Goal: Task Accomplishment & Management: Complete application form

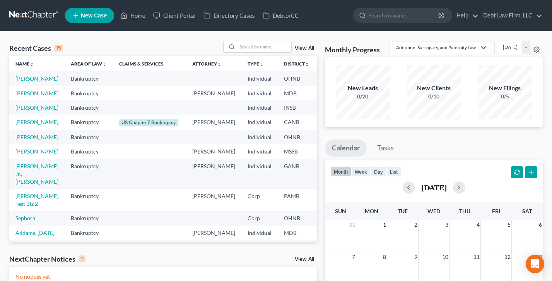
click at [27, 96] on link "[PERSON_NAME]" at bounding box center [36, 93] width 43 height 7
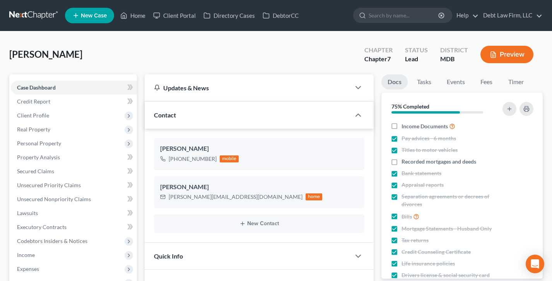
click at [44, 113] on span "Client Profile" at bounding box center [33, 115] width 32 height 7
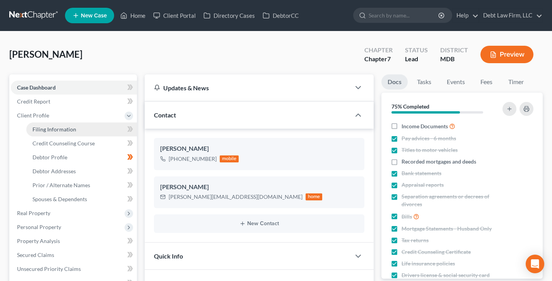
click at [57, 127] on span "Filing Information" at bounding box center [55, 129] width 44 height 7
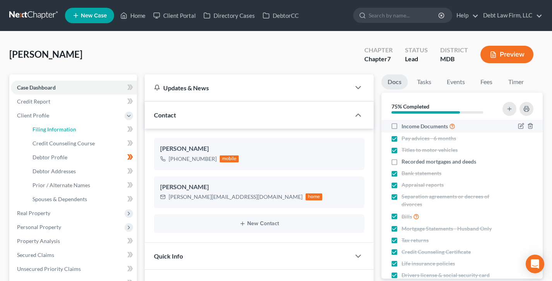
select select "1"
select select "0"
select select "10"
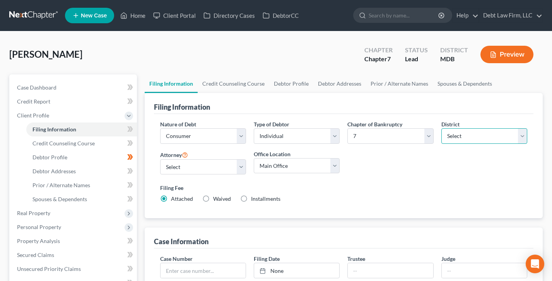
click at [485, 135] on select "Select [US_STATE] - [GEOGRAPHIC_DATA] [US_STATE] - [GEOGRAPHIC_DATA][US_STATE] …" at bounding box center [485, 135] width 86 height 15
select select "19"
click at [442, 128] on select "Select [US_STATE] - [GEOGRAPHIC_DATA] [US_STATE] - [GEOGRAPHIC_DATA][US_STATE] …" at bounding box center [485, 135] width 86 height 15
click at [397, 136] on select "Select 7 11 12 13" at bounding box center [391, 135] width 86 height 15
select select "3"
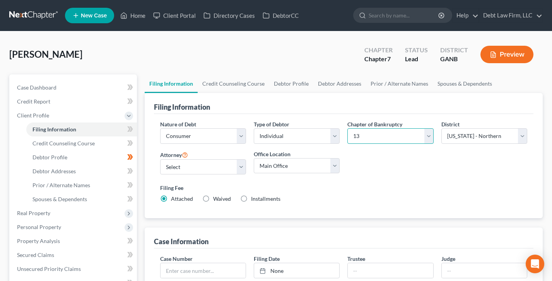
click at [348, 128] on select "Select 7 11 12 13" at bounding box center [391, 135] width 86 height 15
click at [123, 14] on icon at bounding box center [123, 15] width 7 height 9
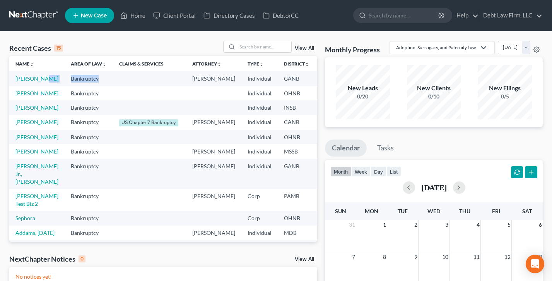
drag, startPoint x: 92, startPoint y: 82, endPoint x: 46, endPoint y: 78, distance: 46.6
click at [46, 78] on tr "[PERSON_NAME] Bankruptcy Atticus [PERSON_NAME] Individual GANB 13" at bounding box center [217, 78] width 416 height 14
click at [140, 86] on td at bounding box center [149, 78] width 73 height 14
drag, startPoint x: 304, startPoint y: 79, endPoint x: 288, endPoint y: 77, distance: 15.9
click at [288, 77] on tr "[PERSON_NAME] Bankruptcy Atticus [PERSON_NAME] Individual GANB 13" at bounding box center [217, 78] width 416 height 14
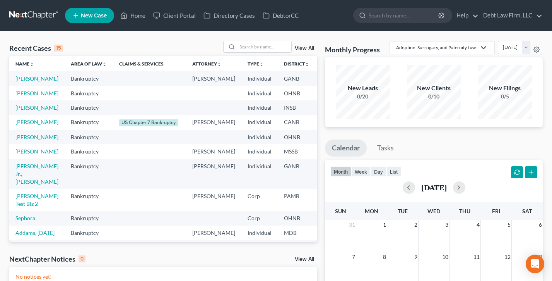
click at [288, 77] on td "GANB" at bounding box center [297, 78] width 38 height 14
click at [21, 82] on link "[PERSON_NAME]" at bounding box center [36, 78] width 43 height 7
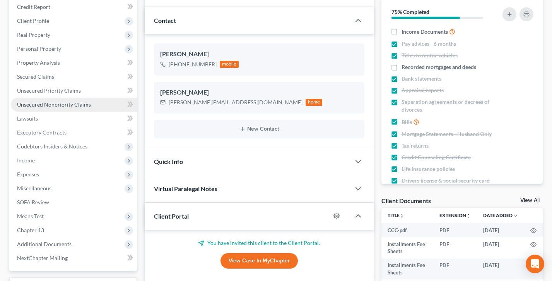
scroll to position [182, 0]
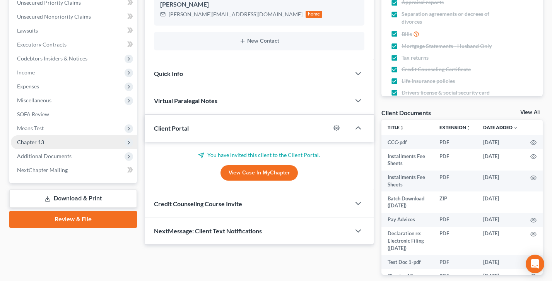
click at [44, 141] on span "Chapter 13" at bounding box center [74, 142] width 126 height 14
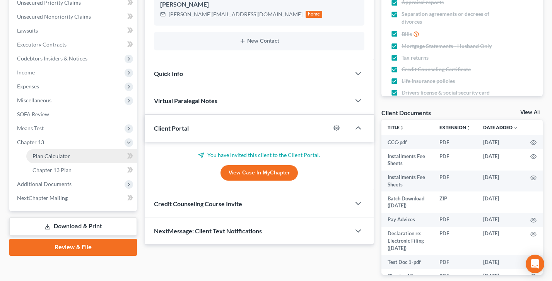
click at [53, 159] on span "Plan Calculator" at bounding box center [52, 155] width 38 height 7
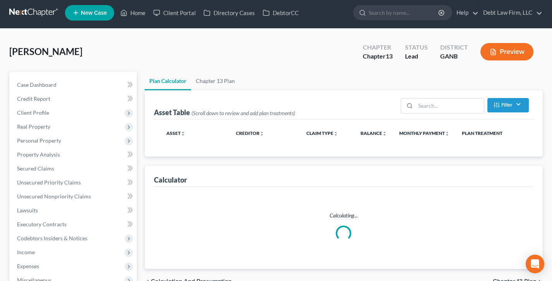
scroll to position [32, 0]
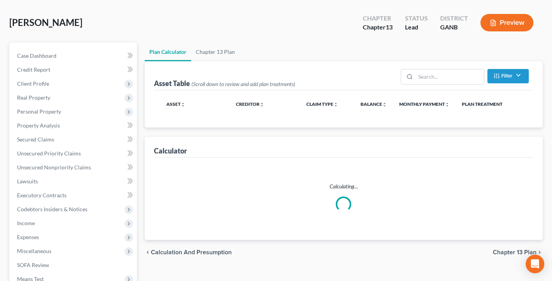
drag, startPoint x: 300, startPoint y: 75, endPoint x: 166, endPoint y: 90, distance: 134.3
click at [298, 75] on div "Asset Table (Scroll down to review and add plan treatments) Filter Claim Type F…" at bounding box center [344, 75] width 380 height 29
select select "47"
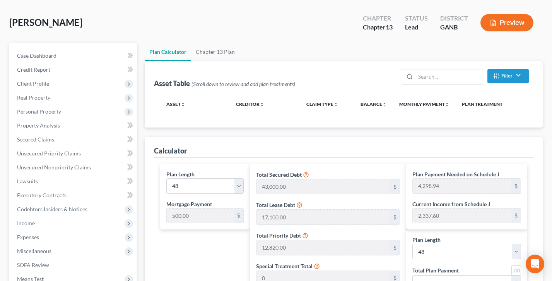
drag, startPoint x: 166, startPoint y: 90, endPoint x: 157, endPoint y: 86, distance: 10.6
click at [157, 86] on div "Asset Table (Scroll down to review and add plan treatments) Filter Claim Type F…" at bounding box center [344, 75] width 380 height 29
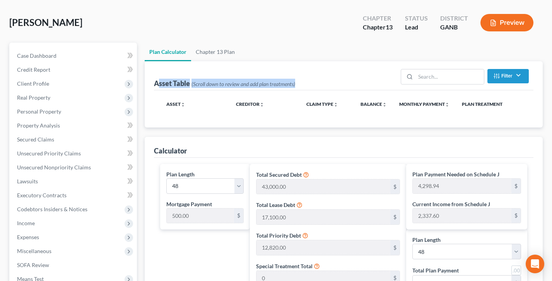
click at [372, 79] on div "Asset Table (Scroll down to review and add plan treatments) Filter Claim Type F…" at bounding box center [344, 75] width 380 height 29
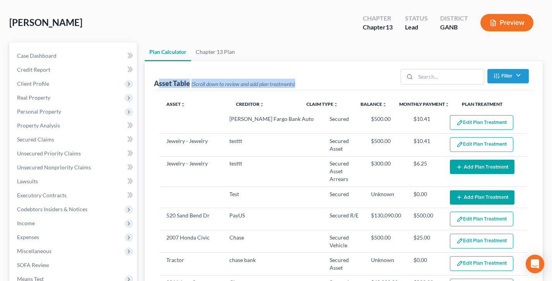
scroll to position [149, 0]
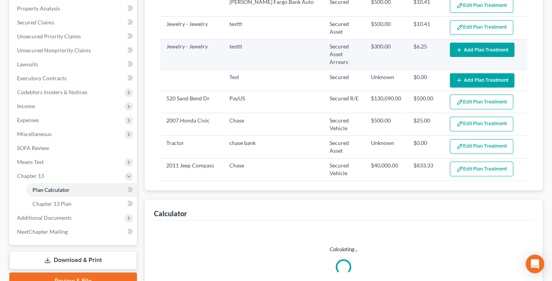
select select "47"
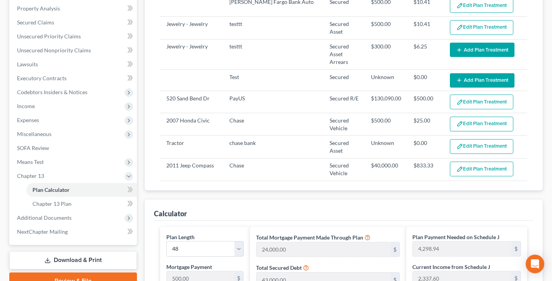
scroll to position [88, 0]
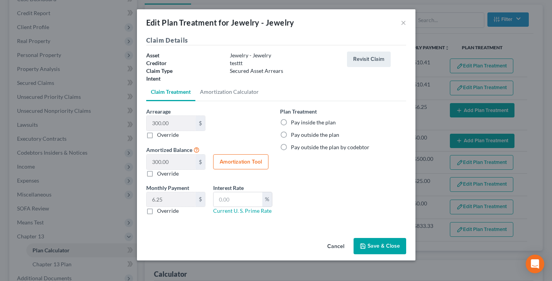
click at [329, 243] on button "Cancel" at bounding box center [335, 245] width 29 height 15
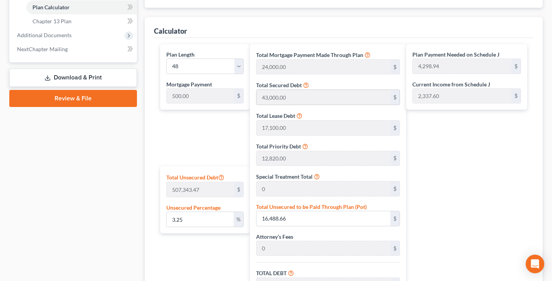
scroll to position [384, 0]
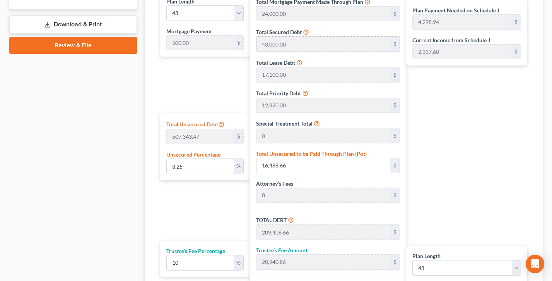
click at [159, 41] on div "Plan Length 1 2 3 4 5 6 7 8 9 10 11 12 13 14 15 16 17 18 19 20 21 22 23 24 25 2…" at bounding box center [203, 163] width 94 height 345
click at [250, 43] on div "Plan Length 1 2 3 4 5 6 7 8 9 10 11 12 13 14 15 16 17 18 19 20 21 22 23 24 25 2…" at bounding box center [343, 163] width 375 height 345
click at [250, 68] on div "Total Mortgage Payment Made Through Plan 24,000.00 $ Total Secured Debt 43,000.…" at bounding box center [328, 163] width 156 height 345
click at [179, 136] on div "Total Unsecured Debt 507,343.47 $ Unsecured Percentage 3.25 %" at bounding box center [205, 146] width 90 height 67
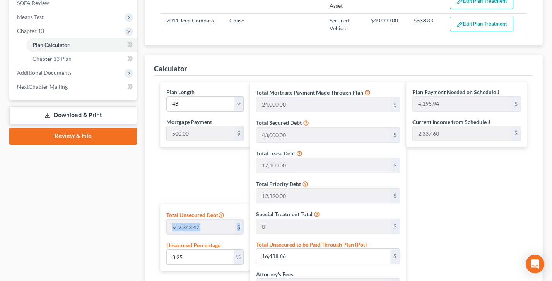
scroll to position [228, 0]
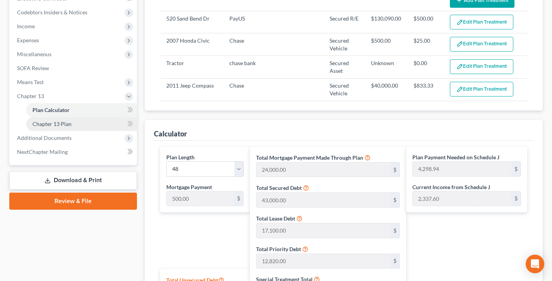
click at [58, 124] on span "Chapter 13 Plan" at bounding box center [52, 123] width 39 height 7
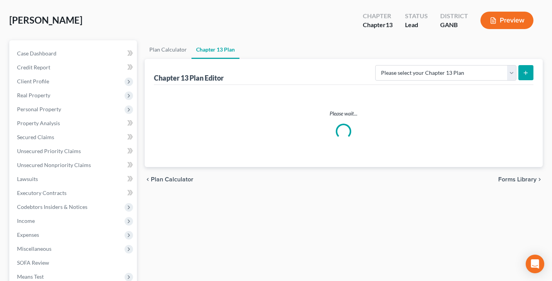
scroll to position [38, 0]
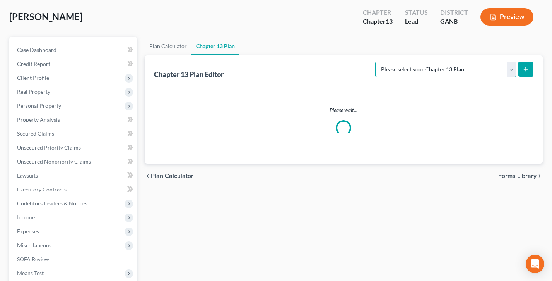
click at [452, 68] on select "Please select your Chapter 13 Plan National Form Plan - Official Form 113 North…" at bounding box center [445, 69] width 141 height 15
select select "2"
click at [377, 62] on select "Please select your Chapter 13 Plan National Form Plan - Official Form 113 North…" at bounding box center [445, 69] width 141 height 15
click at [528, 71] on icon "submit" at bounding box center [526, 69] width 6 height 6
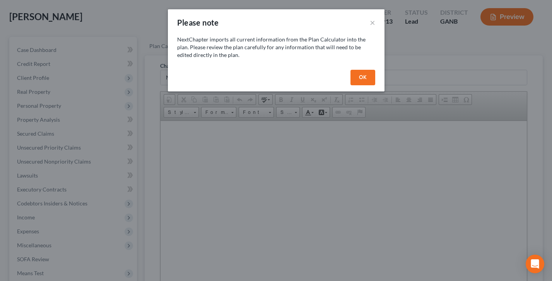
click at [371, 76] on button "OK" at bounding box center [363, 77] width 25 height 15
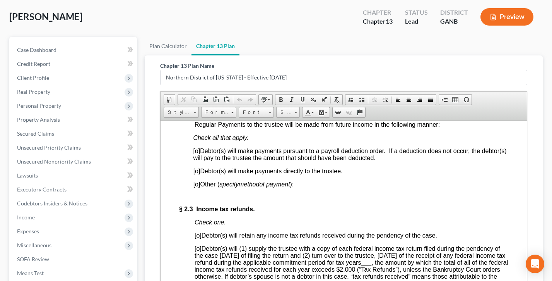
scroll to position [653, 0]
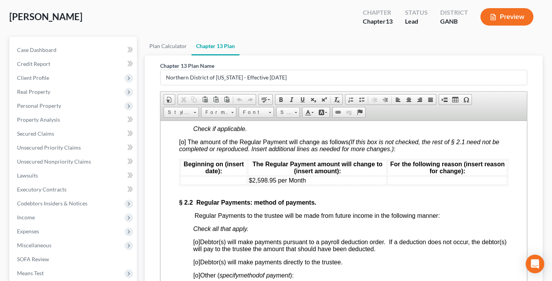
click at [264, 183] on span "$2,598.95 per Month" at bounding box center [276, 179] width 57 height 7
click at [331, 216] on div "Part 2: Plan Payments and Length of Plan; Disbursement of Funds by Trustee to H…" at bounding box center [343, 280] width 329 height 603
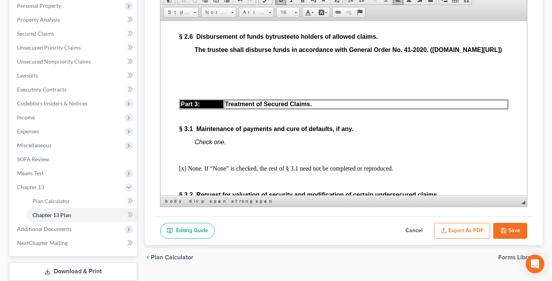
scroll to position [171, 0]
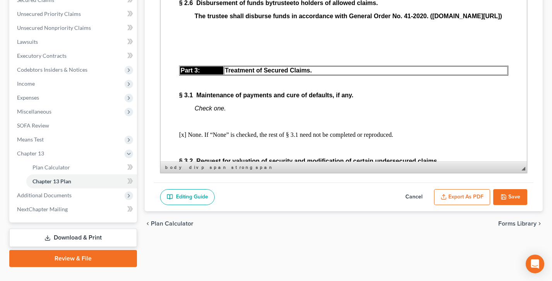
click at [509, 196] on button "Save" at bounding box center [510, 197] width 34 height 16
select select "2"
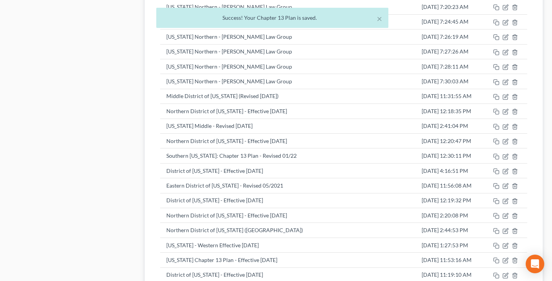
scroll to position [1996, 0]
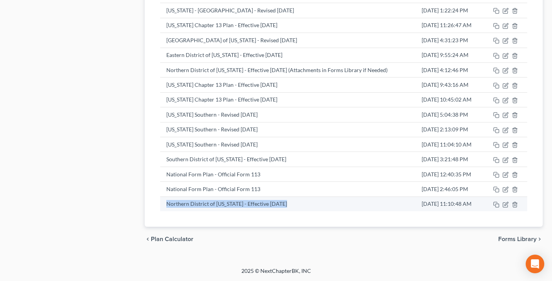
drag, startPoint x: 289, startPoint y: 207, endPoint x: 161, endPoint y: 206, distance: 127.7
click at [161, 206] on td "Northern District of [US_STATE] - Effective [DATE]" at bounding box center [287, 203] width 255 height 15
click at [506, 205] on icon "button" at bounding box center [506, 203] width 3 height 3
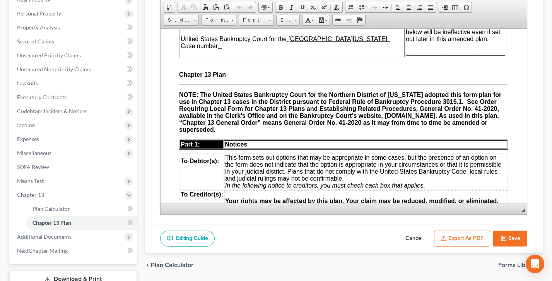
scroll to position [0, 0]
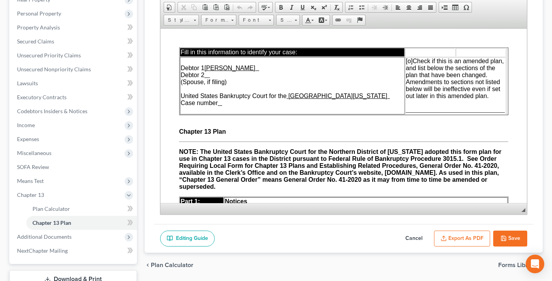
click at [459, 235] on button "Export as PDF" at bounding box center [462, 238] width 56 height 16
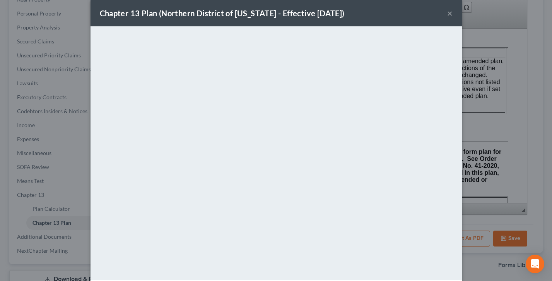
scroll to position [43, 0]
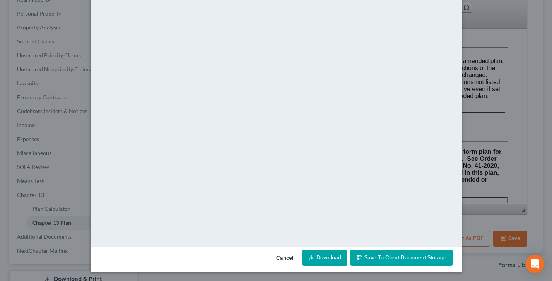
click at [385, 259] on span "Save to Client Document Storage" at bounding box center [406, 257] width 82 height 7
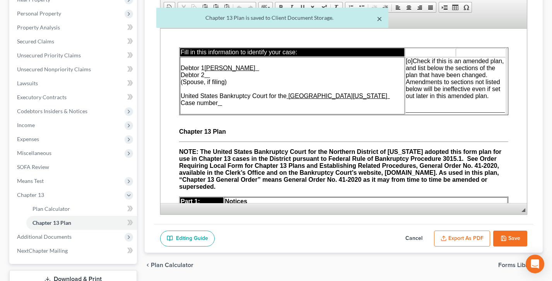
click at [377, 20] on button "×" at bounding box center [379, 18] width 5 height 9
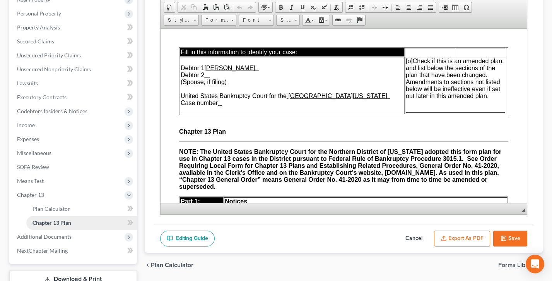
scroll to position [163, 0]
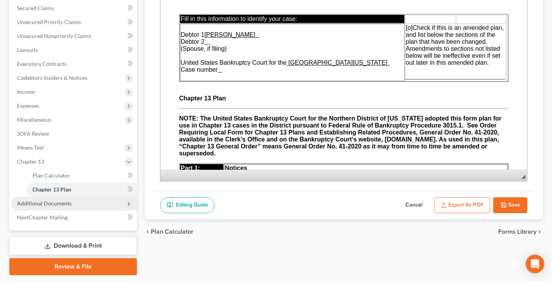
click at [51, 202] on span "Additional Documents" at bounding box center [44, 203] width 55 height 7
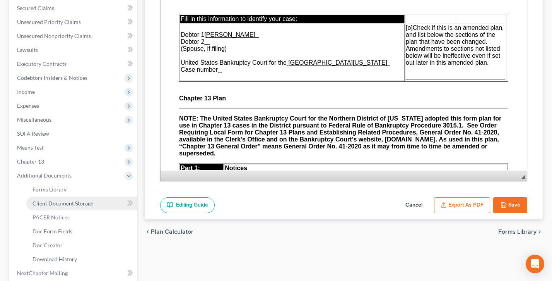
click at [53, 203] on span "Client Document Storage" at bounding box center [63, 203] width 61 height 7
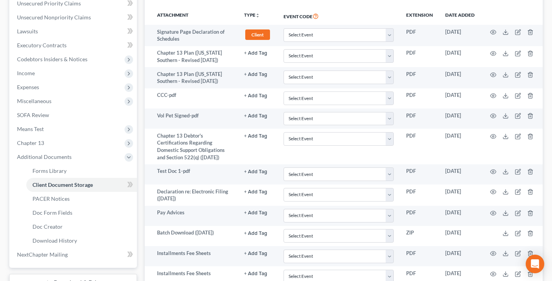
scroll to position [296, 0]
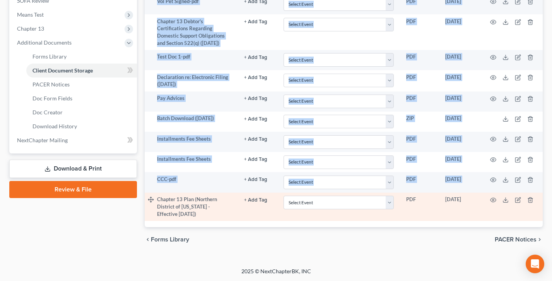
drag, startPoint x: 191, startPoint y: 220, endPoint x: 152, endPoint y: 201, distance: 42.9
click at [152, 201] on div "Attachment TYPE unfold_more NONE 341 Hearing Agreement Certificates Client Cred…" at bounding box center [344, 60] width 398 height 334
click at [340, 206] on select "Select Event 01 - Chapter 13 Plan - Initial Plan 02-Application to Pay Filing F…" at bounding box center [339, 202] width 110 height 14
select select "0"
click at [284, 195] on select "Select Event 01 - Chapter 13 Plan - Initial Plan 02-Application to Pay Filing F…" at bounding box center [339, 202] width 110 height 14
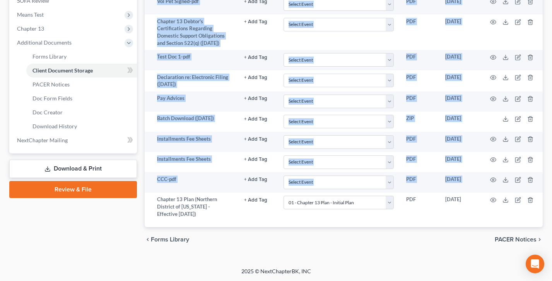
click at [81, 191] on link "Review & File" at bounding box center [73, 189] width 128 height 17
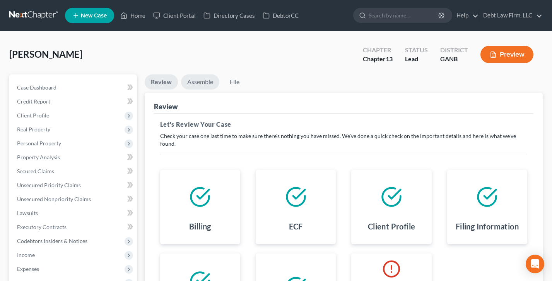
click at [198, 86] on link "Assemble" at bounding box center [200, 81] width 38 height 15
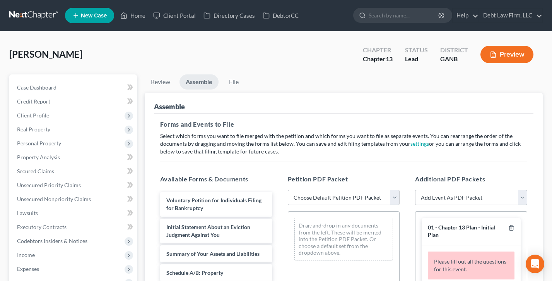
click at [405, 71] on div "[PERSON_NAME] Upgraded Chapter Chapter 13 Status Lead District GANB Preview" at bounding box center [276, 58] width 534 height 34
click at [508, 21] on link "Debt Law Firm, LLC" at bounding box center [511, 16] width 63 height 14
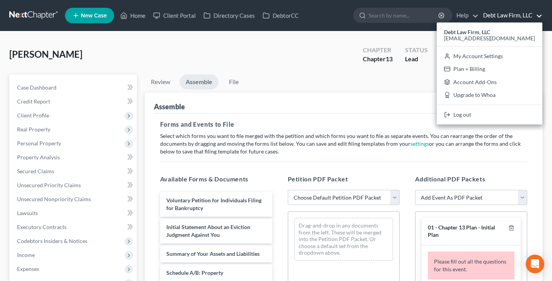
click at [271, 99] on div "Assemble" at bounding box center [344, 103] width 380 height 21
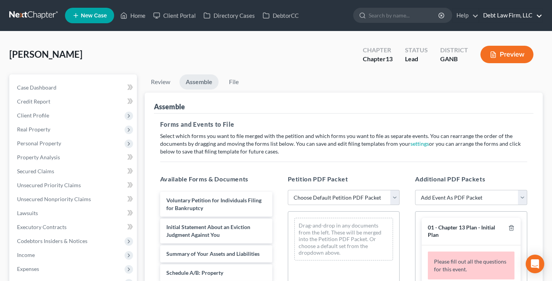
click at [504, 20] on link "Debt Law Firm, LLC" at bounding box center [511, 16] width 63 height 14
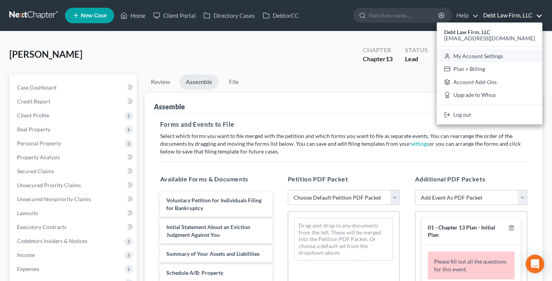
click at [499, 54] on link "My Account Settings" at bounding box center [490, 56] width 106 height 13
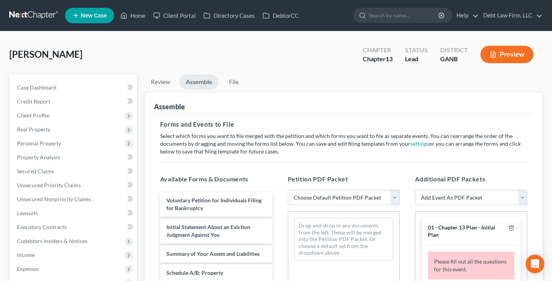
select select "61"
select select "24"
select select "36"
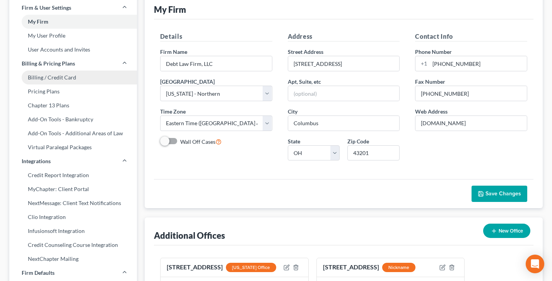
scroll to position [53, 0]
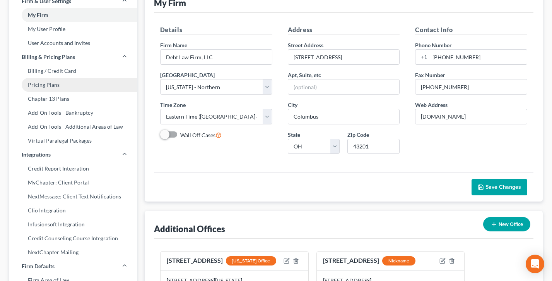
click at [58, 91] on link "Pricing Plans" at bounding box center [73, 85] width 128 height 14
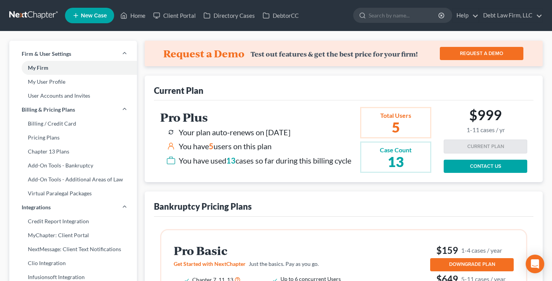
scroll to position [8, 0]
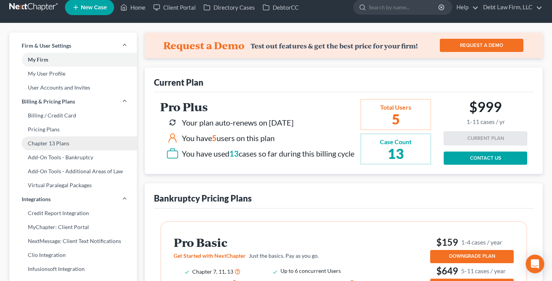
click at [56, 143] on link "Chapter 13 Plans" at bounding box center [73, 143] width 128 height 14
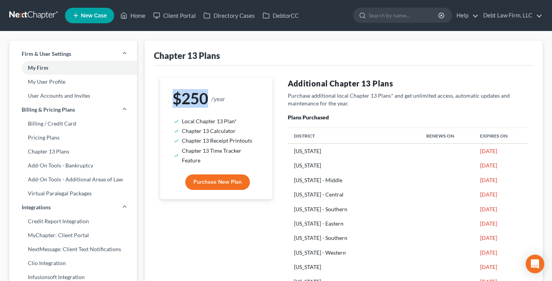
drag, startPoint x: 243, startPoint y: 103, endPoint x: 164, endPoint y: 103, distance: 78.6
click at [164, 103] on div "$250 /year Local Chapter 13 Plan* Chapter 13 Calculator Chapter 13 Receipt Prin…" at bounding box center [216, 138] width 112 height 121
click at [318, 101] on p "Purchase additional local Chapter 13 Plans* and get unlimited access, automatic…" at bounding box center [408, 99] width 240 height 15
drag, startPoint x: 229, startPoint y: 101, endPoint x: 177, endPoint y: 96, distance: 51.7
click at [178, 96] on h1 "$250 /year" at bounding box center [216, 98] width 87 height 17
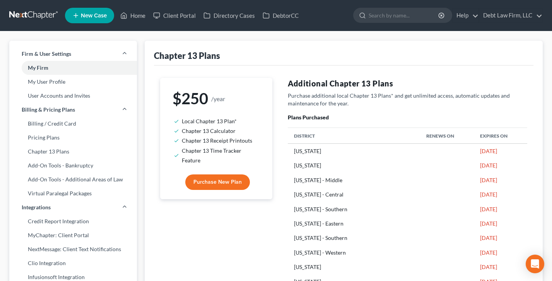
click at [379, 87] on h4 "Additional Chapter 13 Plans" at bounding box center [408, 83] width 240 height 11
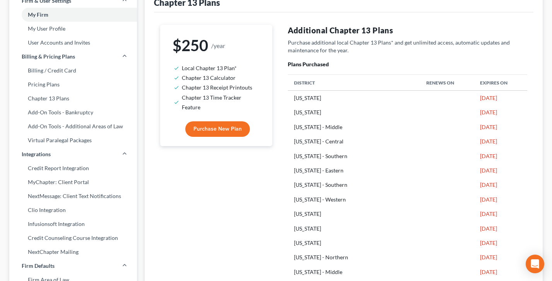
scroll to position [10, 0]
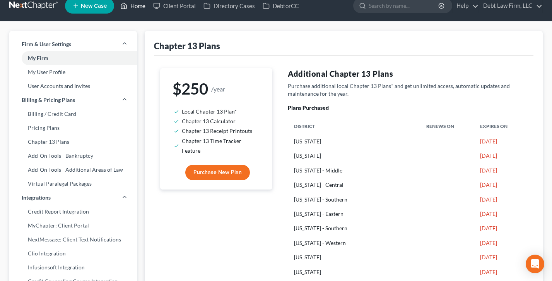
click at [130, 8] on link "Home" at bounding box center [132, 6] width 33 height 14
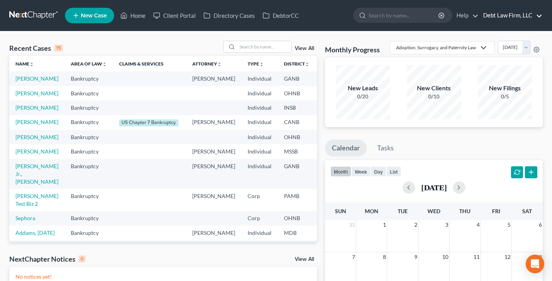
click at [509, 18] on link "Debt Law Firm, LLC" at bounding box center [511, 16] width 63 height 14
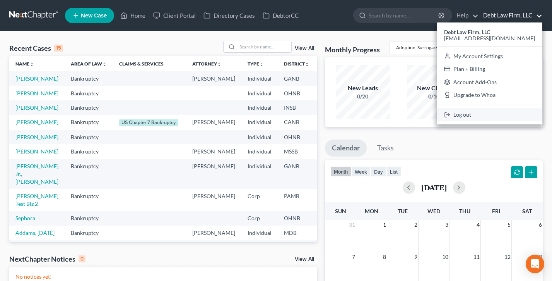
click at [492, 119] on link "Log out" at bounding box center [490, 114] width 106 height 13
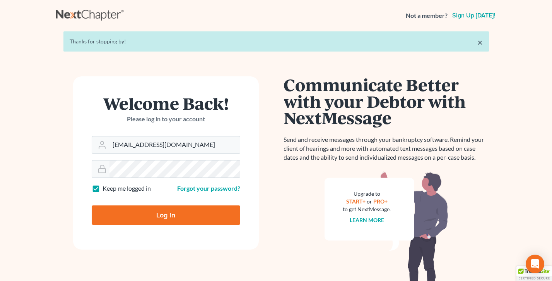
click at [180, 132] on div "Welcome Back! Please log in to your account" at bounding box center [166, 115] width 149 height 41
click at [190, 146] on input "[EMAIL_ADDRESS][DOMAIN_NAME]" at bounding box center [175, 144] width 130 height 17
type input "[PERSON_NAME][EMAIL_ADDRESS][DOMAIN_NAME]"
click at [153, 206] on input "Log In" at bounding box center [166, 214] width 149 height 19
type input "Thinking..."
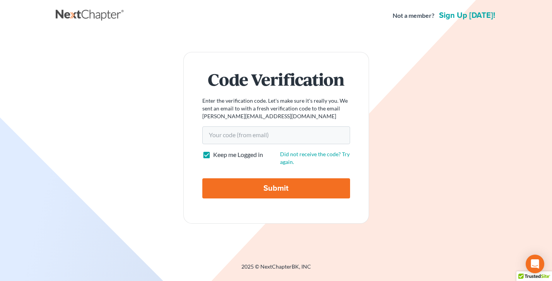
click at [242, 124] on form "Code Verification Enter the verification code. Let's make sure it's really you.…" at bounding box center [276, 137] width 186 height 171
click at [244, 130] on input "Your code(from email)" at bounding box center [276, 135] width 148 height 18
paste input "ae8fd9"
type input "ae8fd9"
click at [202, 178] on input "Submit" at bounding box center [276, 188] width 148 height 20
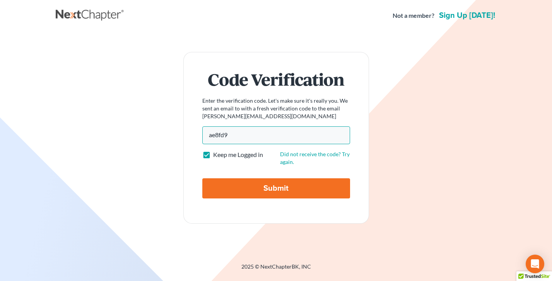
type input "Thinking..."
